Goal: Check status: Check status

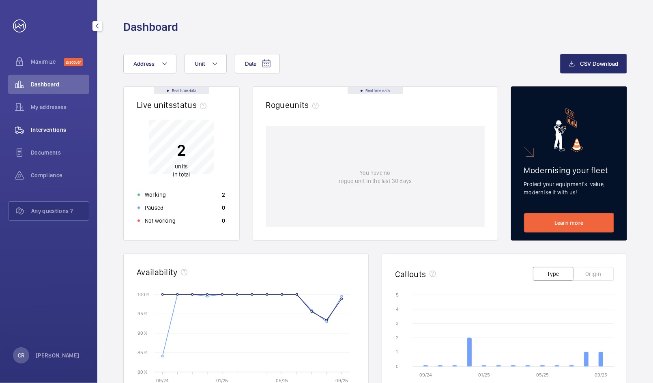
click at [47, 126] on span "Interventions" at bounding box center [60, 130] width 58 height 8
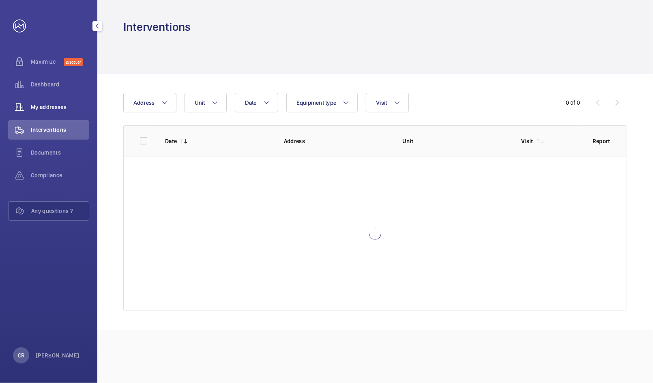
click at [36, 112] on div "My addresses" at bounding box center [48, 106] width 81 height 19
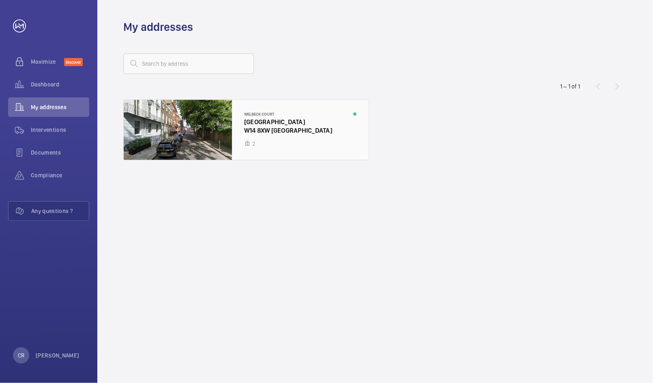
click at [208, 149] on div at bounding box center [246, 130] width 245 height 60
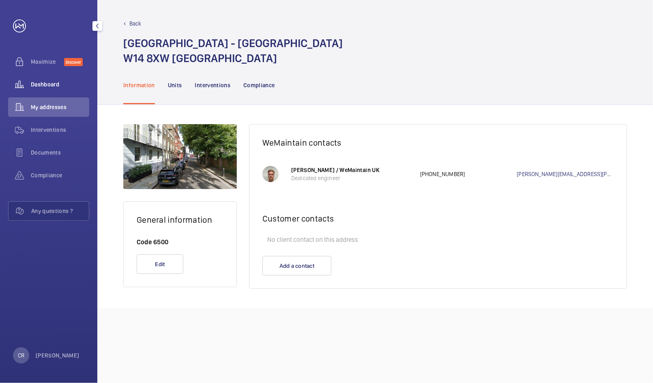
click at [36, 84] on span "Dashboard" at bounding box center [60, 84] width 58 height 8
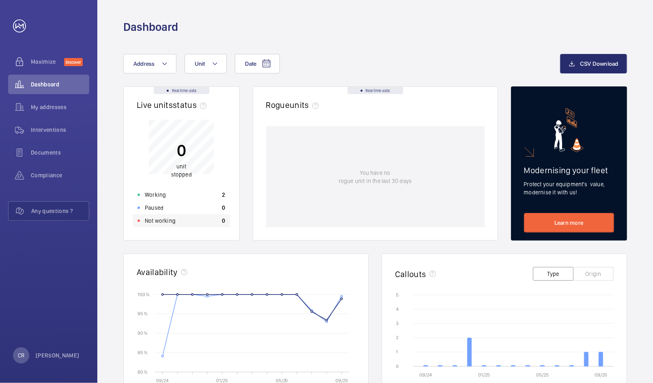
click at [193, 227] on div "Not working 0" at bounding box center [182, 220] width 98 height 13
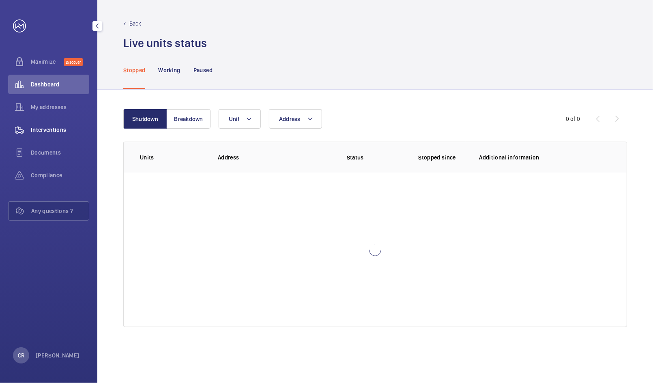
click at [30, 128] on wm-front-icon-button at bounding box center [19, 129] width 23 height 19
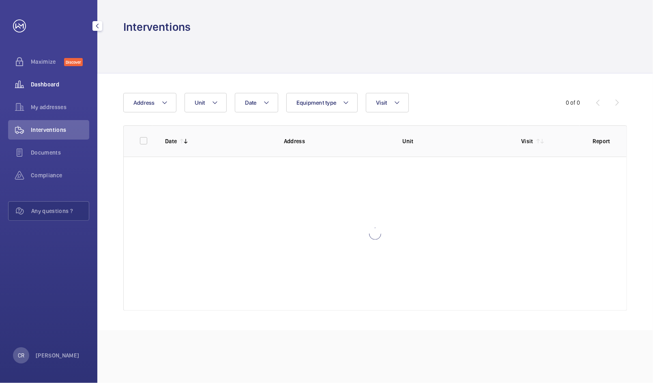
click at [29, 79] on wm-front-icon-button at bounding box center [19, 84] width 23 height 19
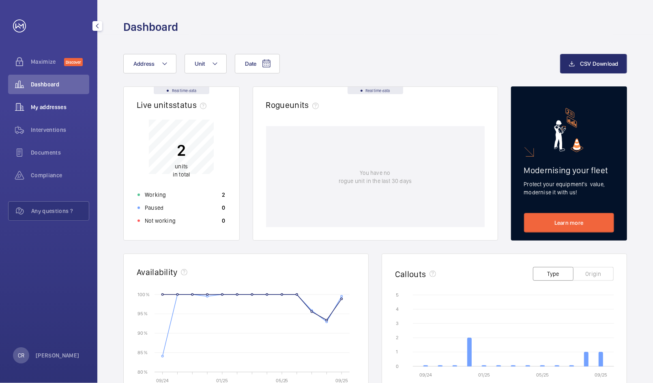
click at [40, 114] on div "My addresses" at bounding box center [48, 106] width 81 height 19
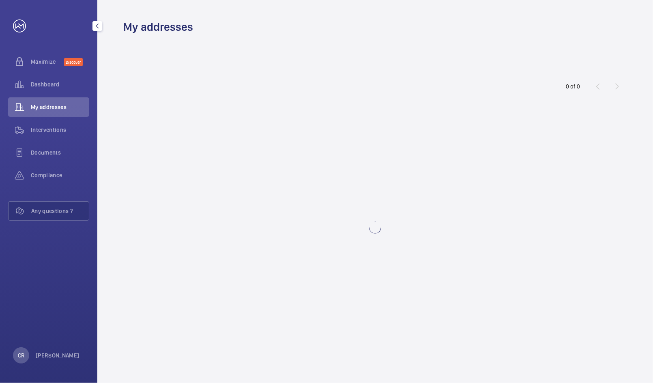
click at [40, 115] on div "My addresses" at bounding box center [48, 106] width 81 height 19
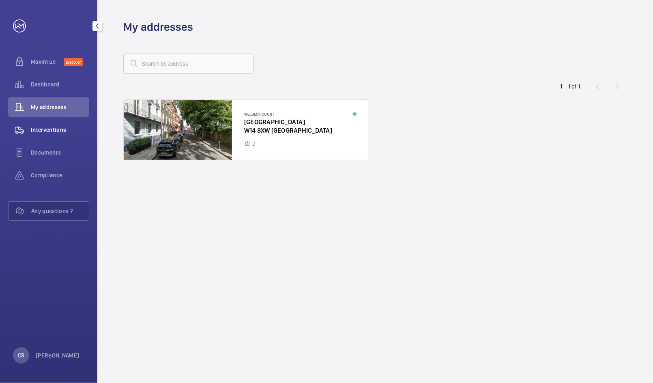
click at [36, 123] on div "Interventions" at bounding box center [48, 129] width 81 height 19
